Goal: Transaction & Acquisition: Purchase product/service

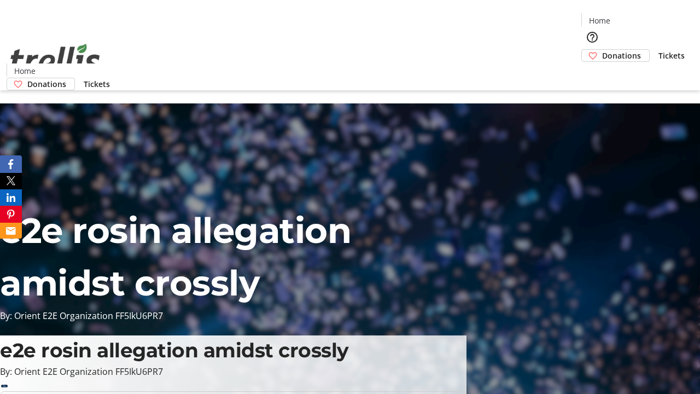
click at [602, 50] on span "Donations" at bounding box center [621, 55] width 39 height 11
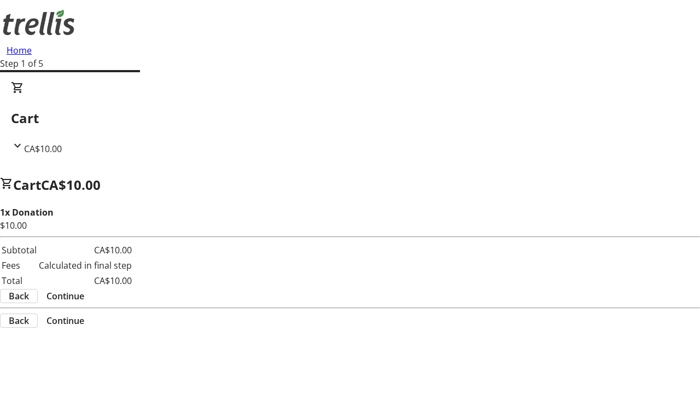
select select "CA"
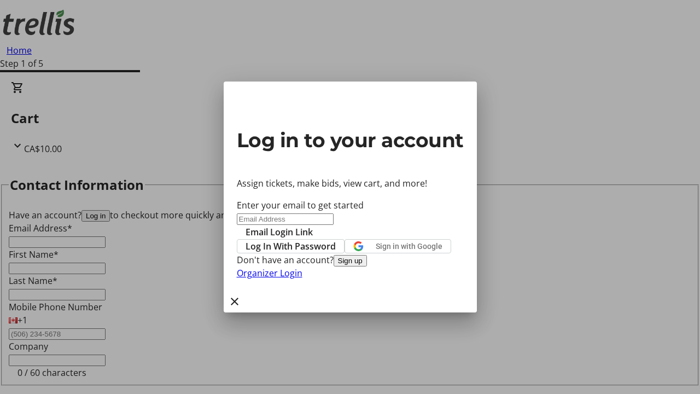
click at [367, 266] on button "Sign up" at bounding box center [349, 260] width 33 height 11
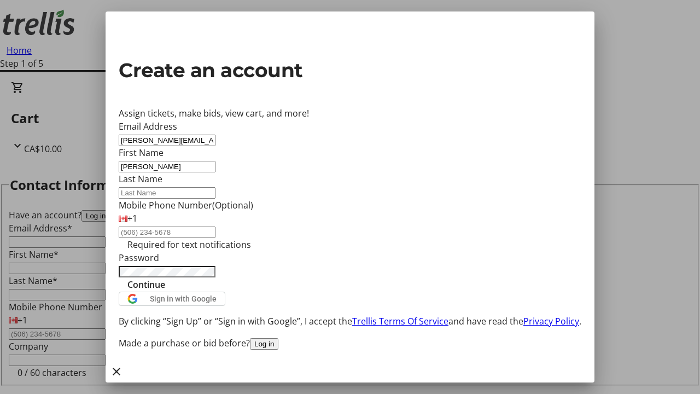
type input "[PERSON_NAME]"
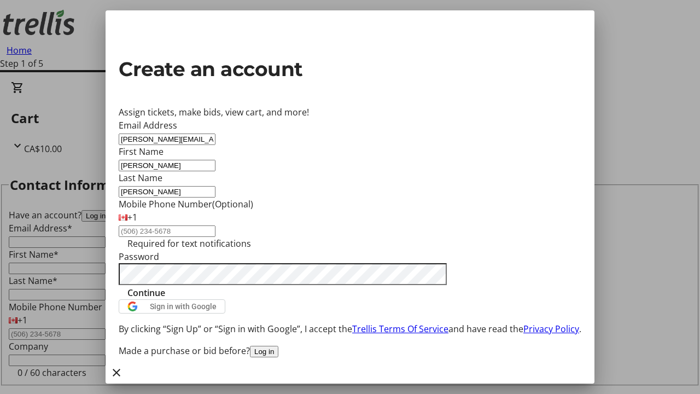
type input "[PERSON_NAME]"
click at [165, 299] on span "Continue" at bounding box center [146, 292] width 38 height 13
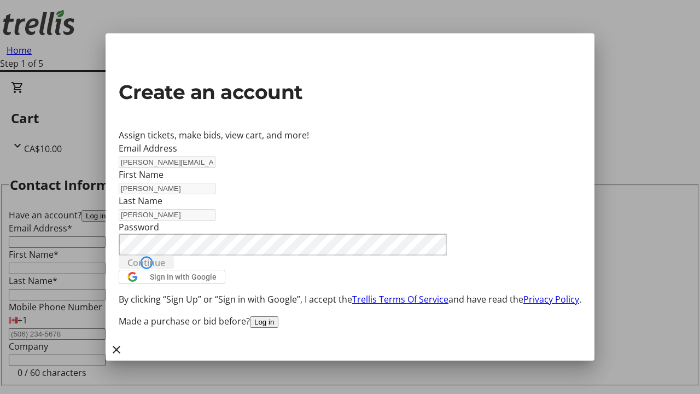
type input "[PERSON_NAME][EMAIL_ADDRESS][DOMAIN_NAME]"
type input "[PERSON_NAME]"
select select "CA"
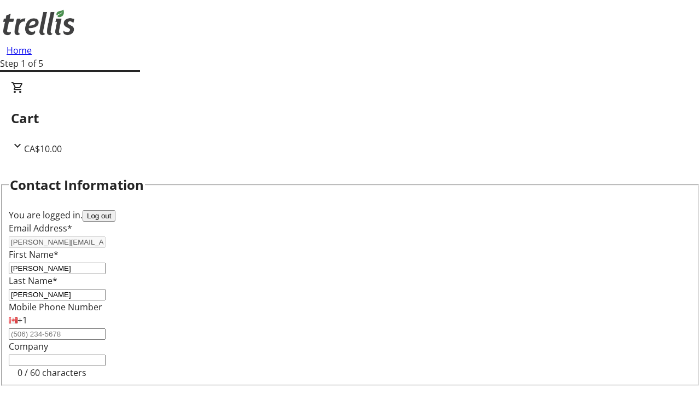
type input "[STREET_ADDRESS][PERSON_NAME]"
type input "Kelowna"
select select "BC"
type input "Kelowna"
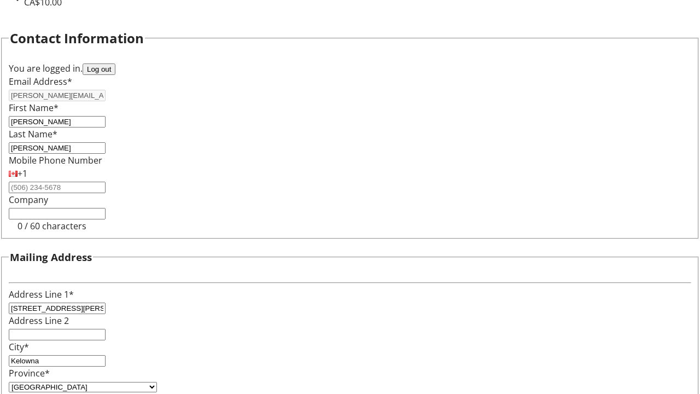
type input "V1Y 0C2"
select select "BC"
select select "CA"
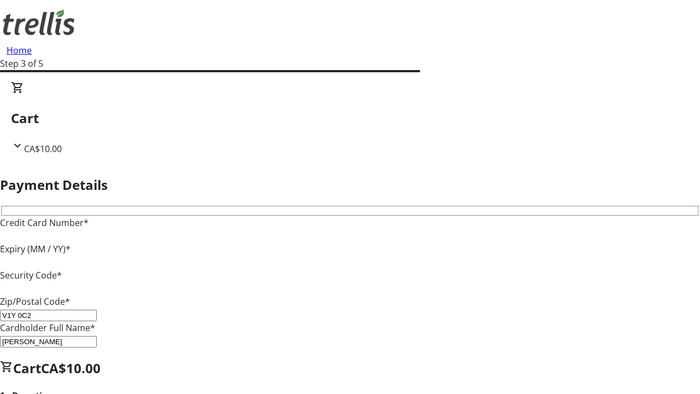
type input "V1Y 0C2"
